Goal: Information Seeking & Learning: Check status

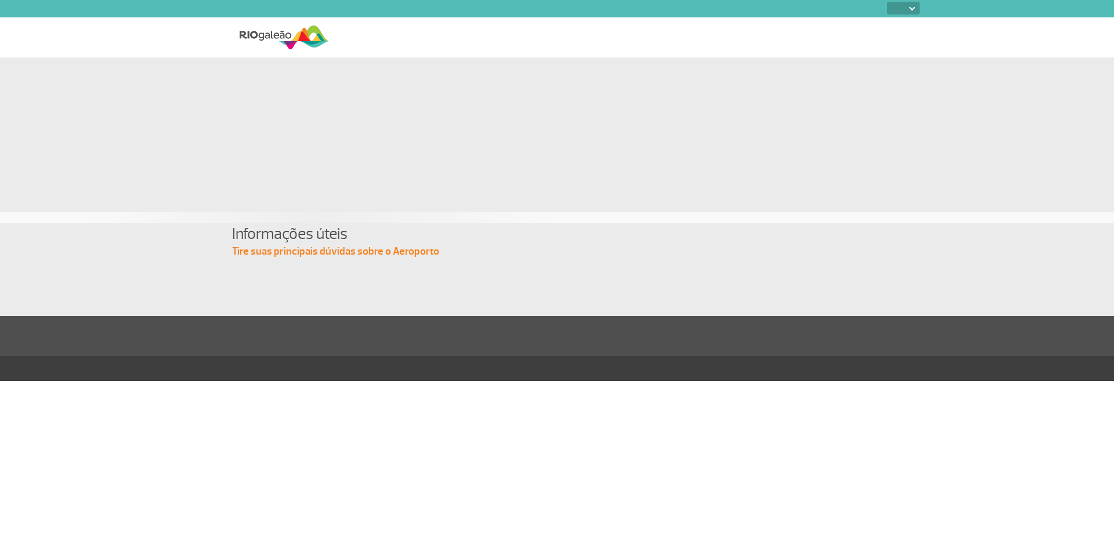
select select
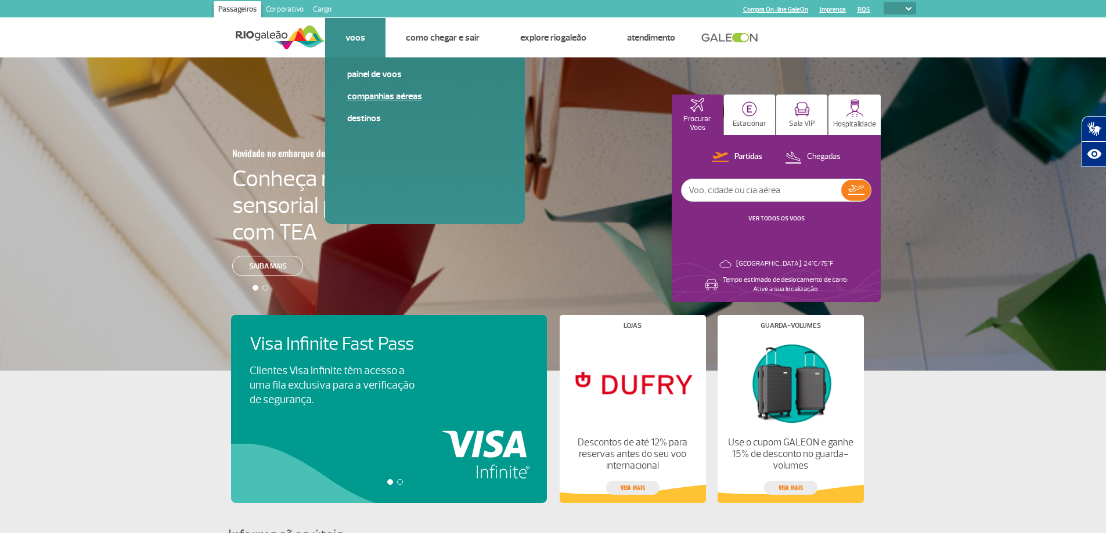
click at [361, 95] on link "Companhias Aéreas" at bounding box center [425, 96] width 156 height 13
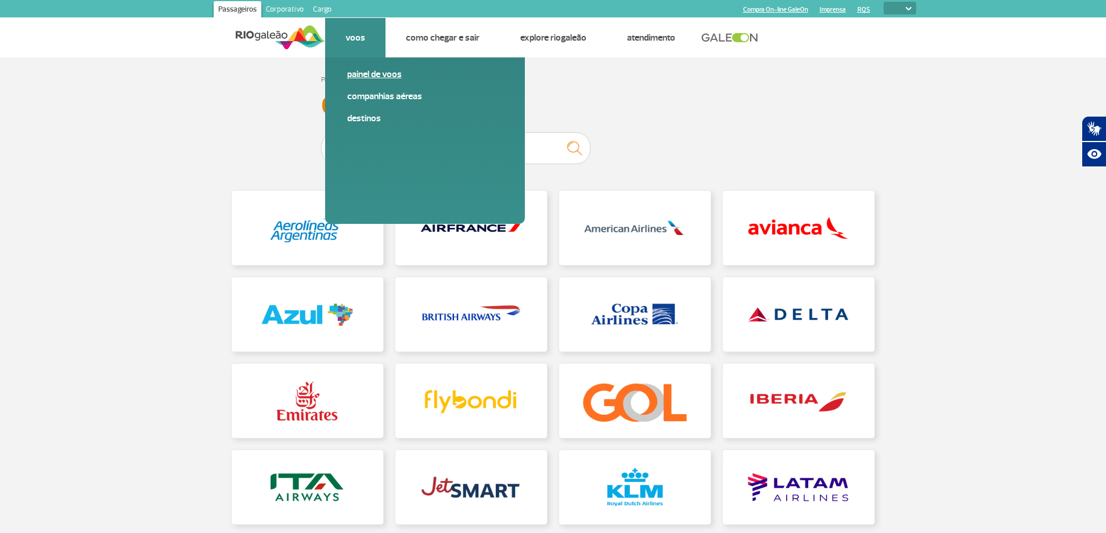
click at [356, 72] on link "Painel de voos" at bounding box center [425, 74] width 156 height 13
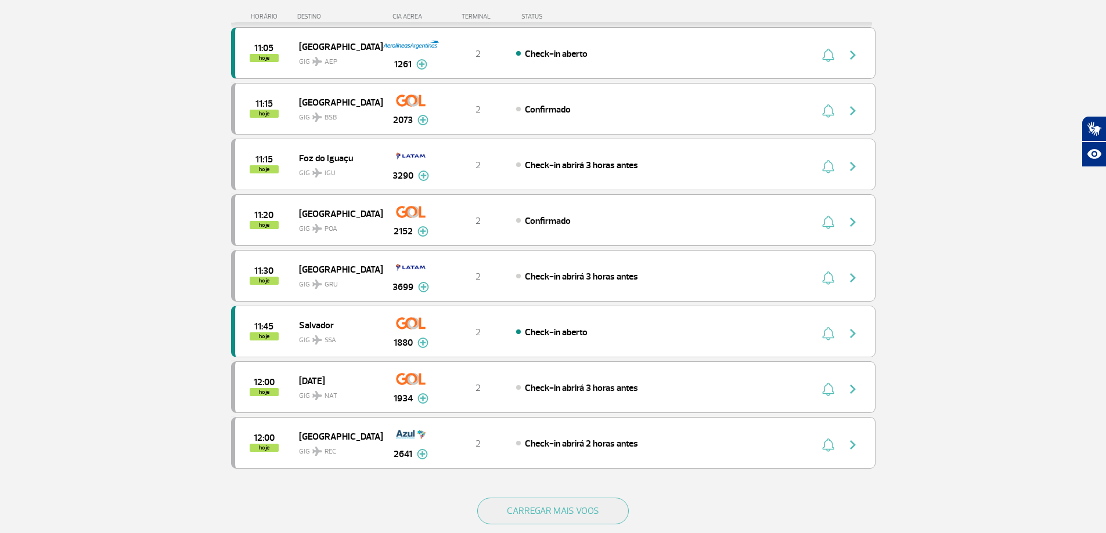
scroll to position [871, 0]
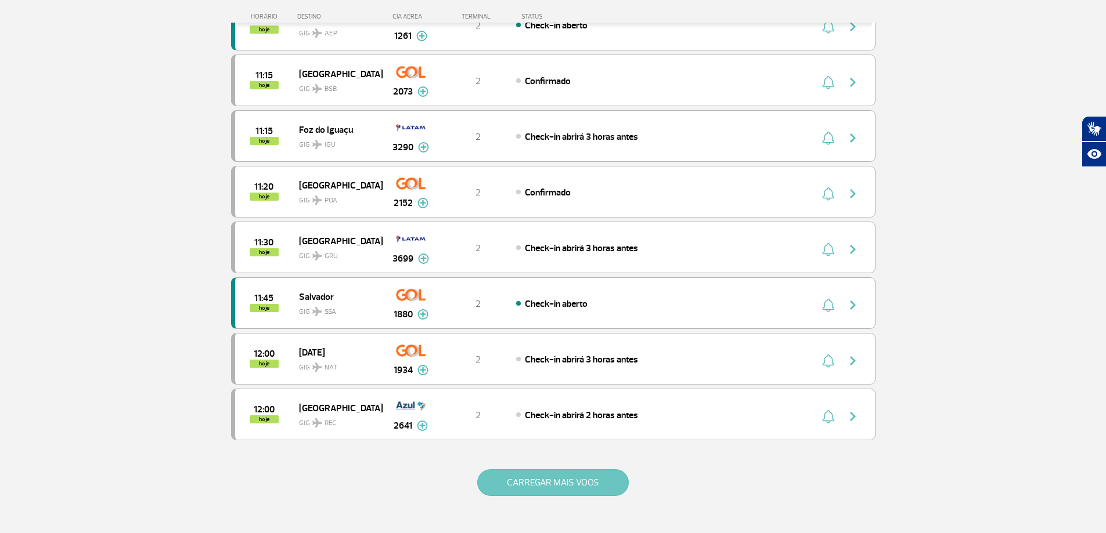
click at [550, 476] on button "CARREGAR MAIS VOOS" at bounding box center [552, 482] width 151 height 27
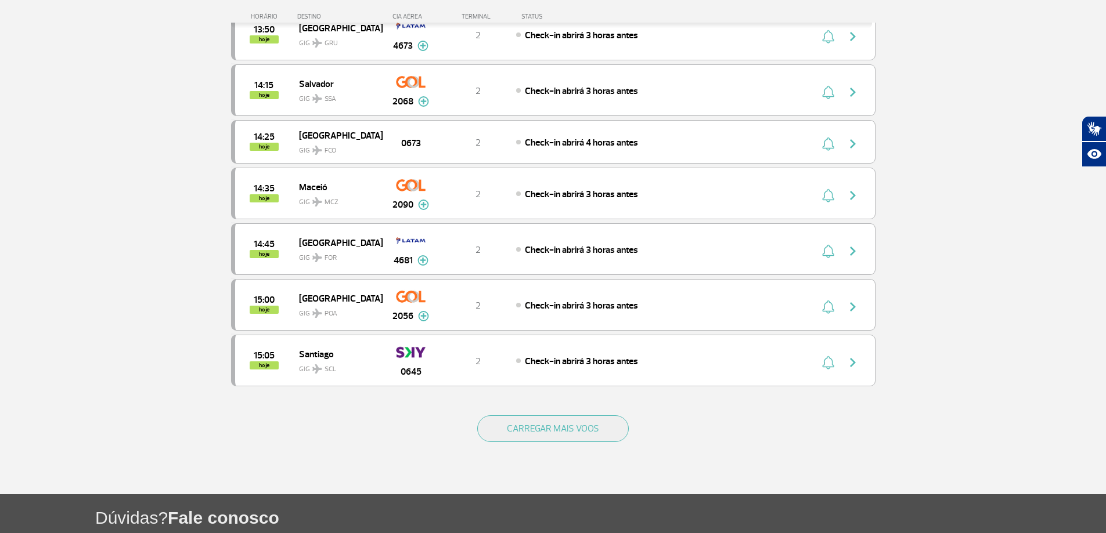
scroll to position [2031, 0]
click at [579, 416] on button "CARREGAR MAIS VOOS" at bounding box center [552, 428] width 151 height 27
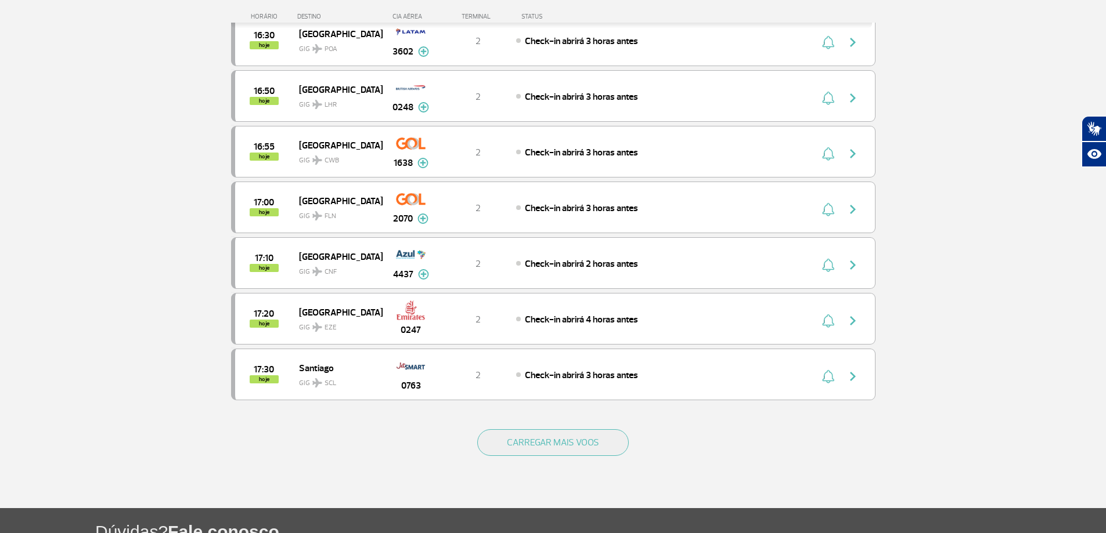
scroll to position [3134, 0]
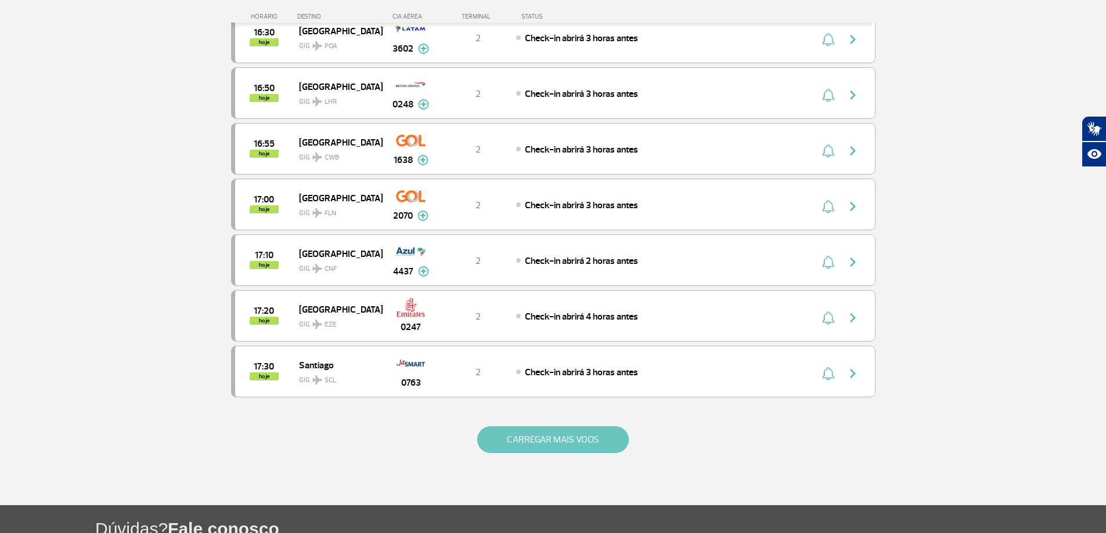
click at [533, 438] on button "CARREGAR MAIS VOOS" at bounding box center [552, 440] width 151 height 27
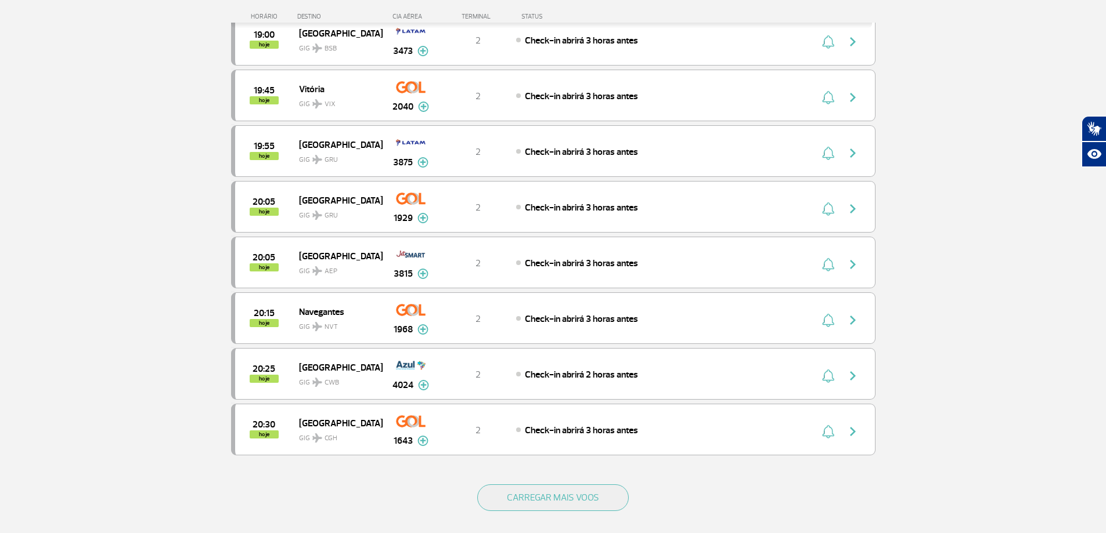
scroll to position [4236, 0]
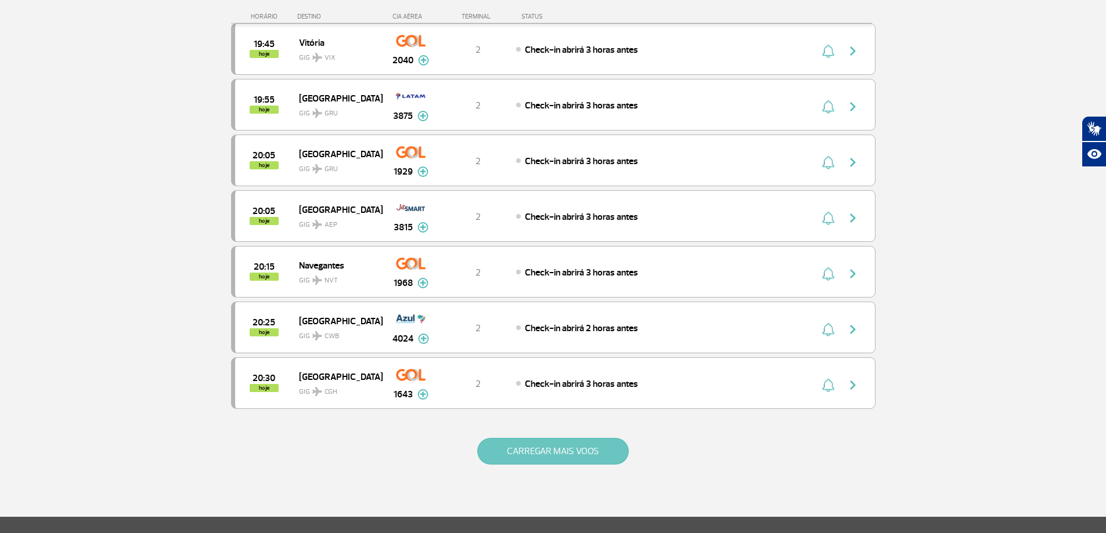
click at [530, 452] on button "CARREGAR MAIS VOOS" at bounding box center [552, 451] width 151 height 27
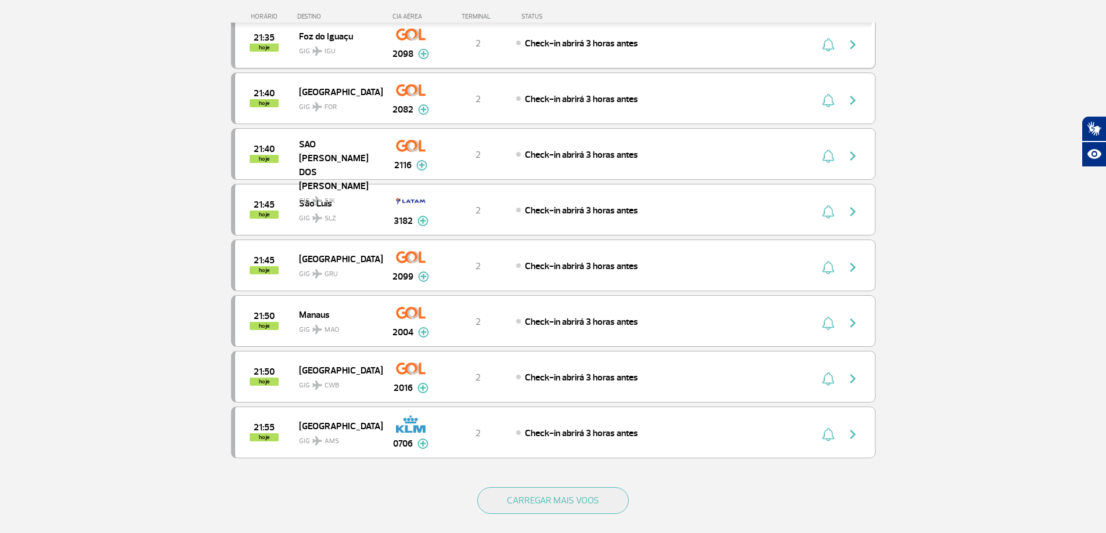
scroll to position [5339, 0]
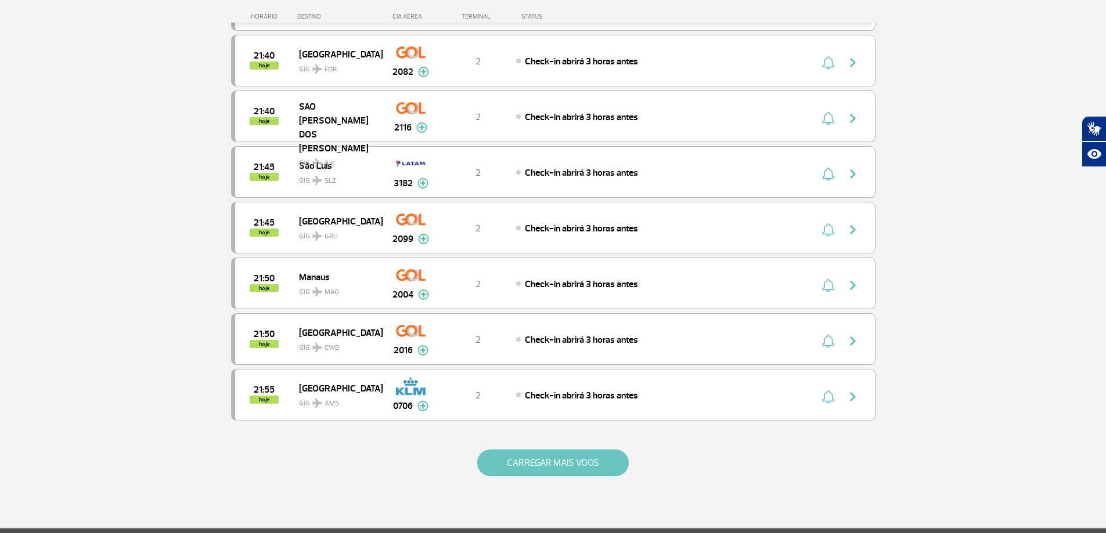
click at [521, 471] on button "CARREGAR MAIS VOOS" at bounding box center [552, 463] width 151 height 27
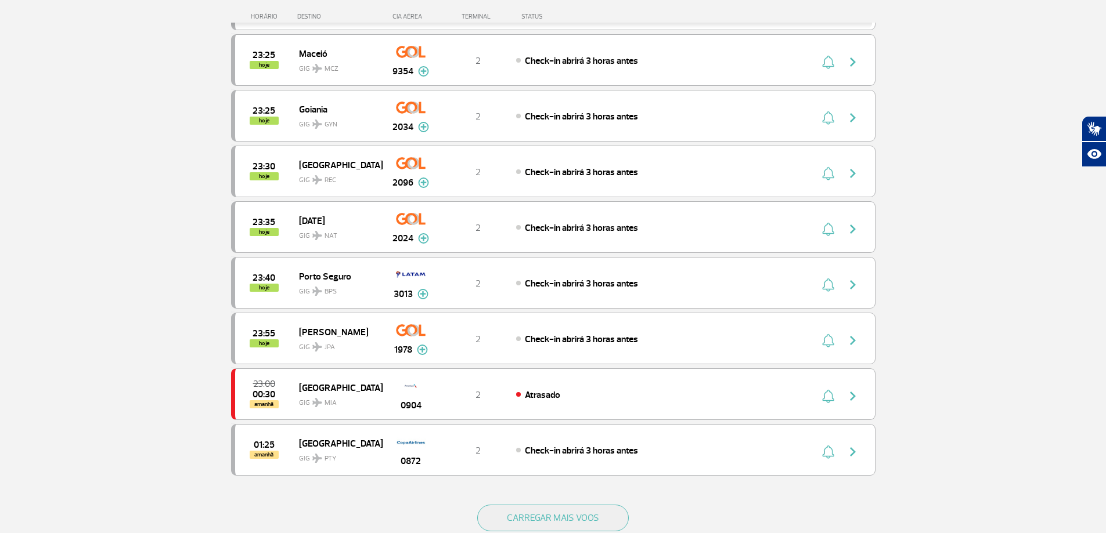
scroll to position [6442, 0]
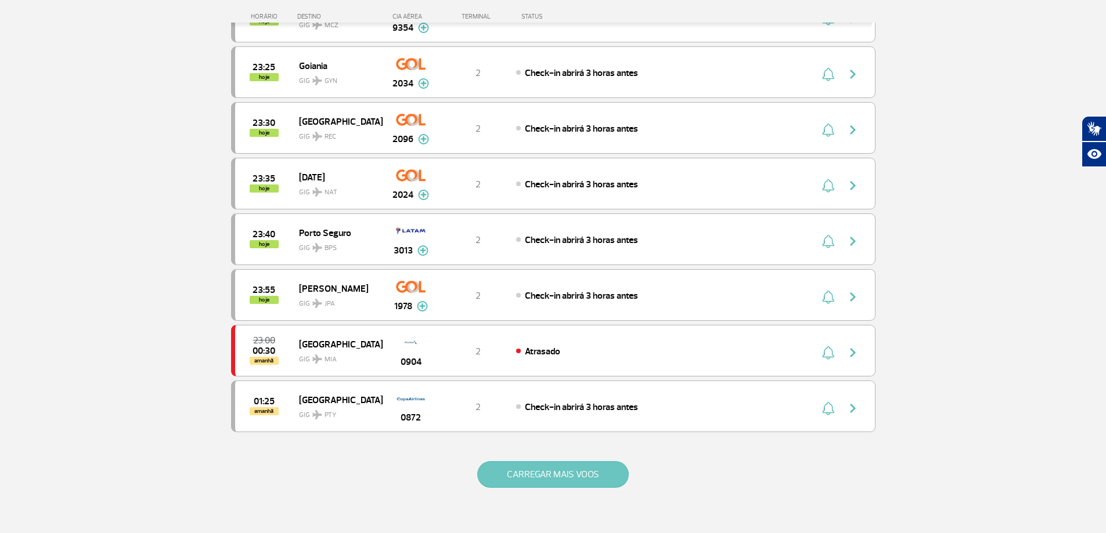
click at [521, 477] on button "CARREGAR MAIS VOOS" at bounding box center [552, 474] width 151 height 27
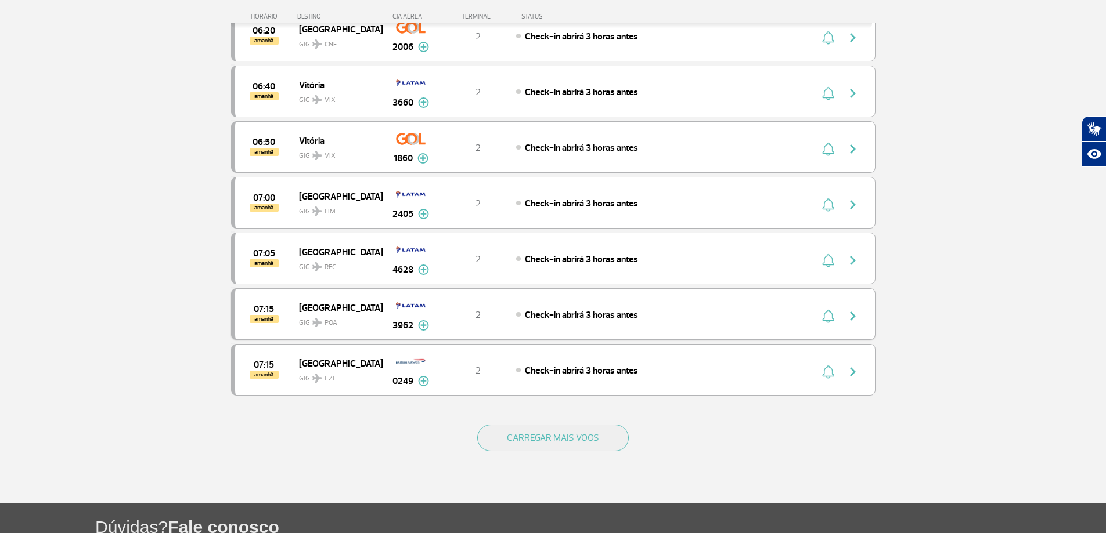
scroll to position [7602, 0]
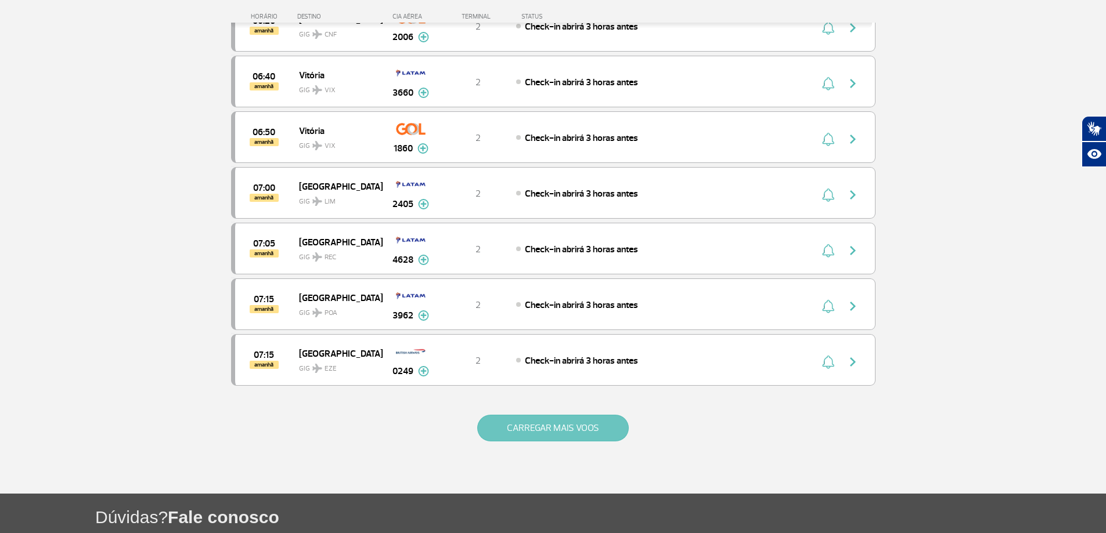
click at [509, 419] on button "CARREGAR MAIS VOOS" at bounding box center [552, 428] width 151 height 27
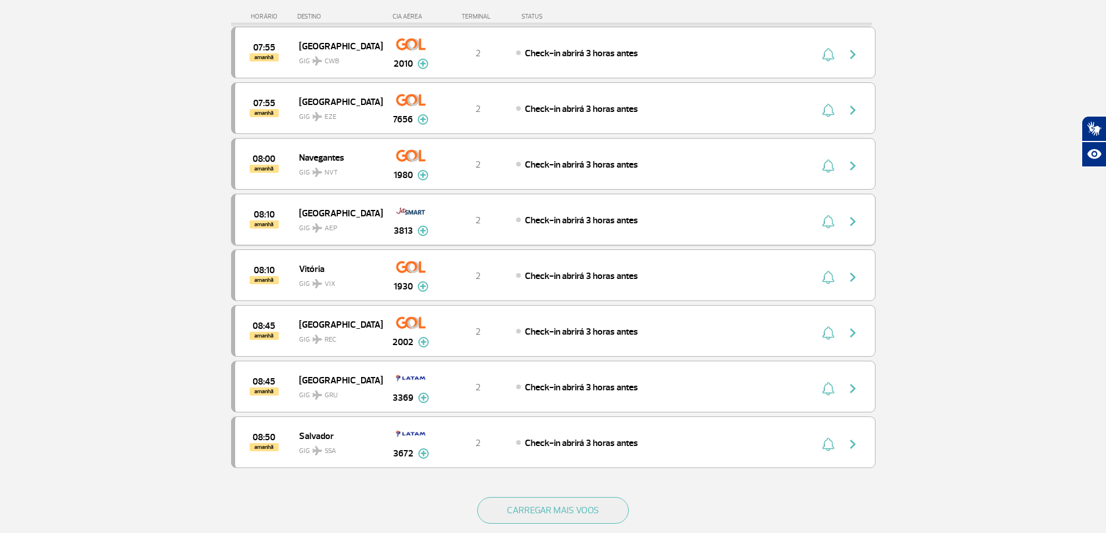
scroll to position [8647, 0]
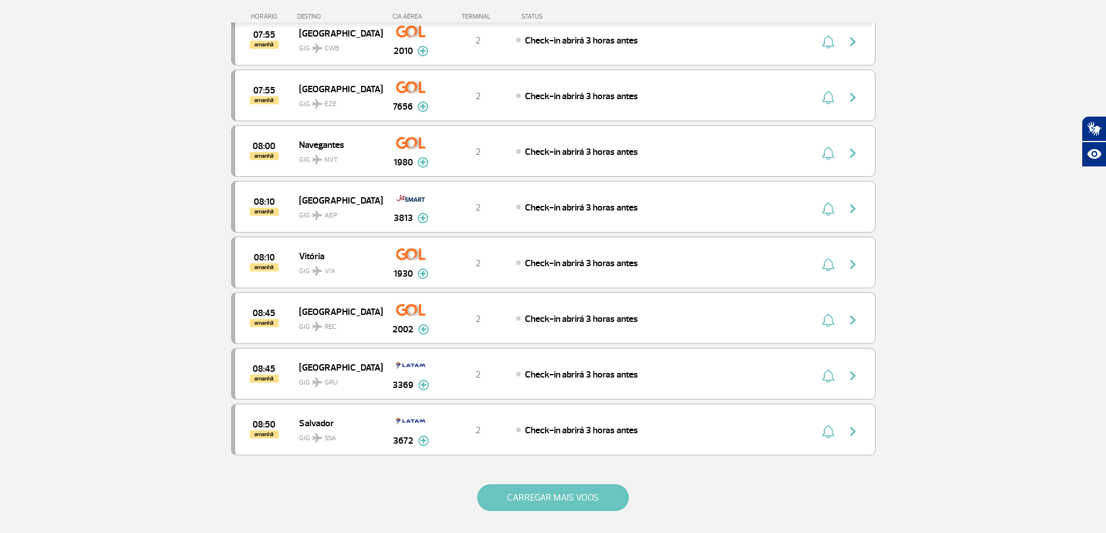
click at [516, 494] on button "CARREGAR MAIS VOOS" at bounding box center [552, 498] width 151 height 27
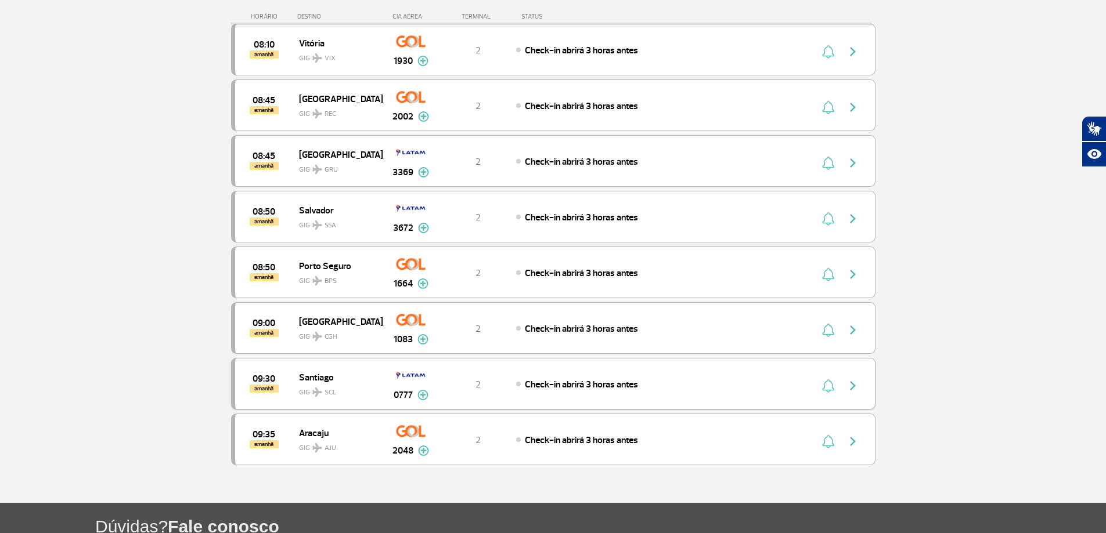
scroll to position [8879, 0]
